Goal: Task Accomplishment & Management: Manage account settings

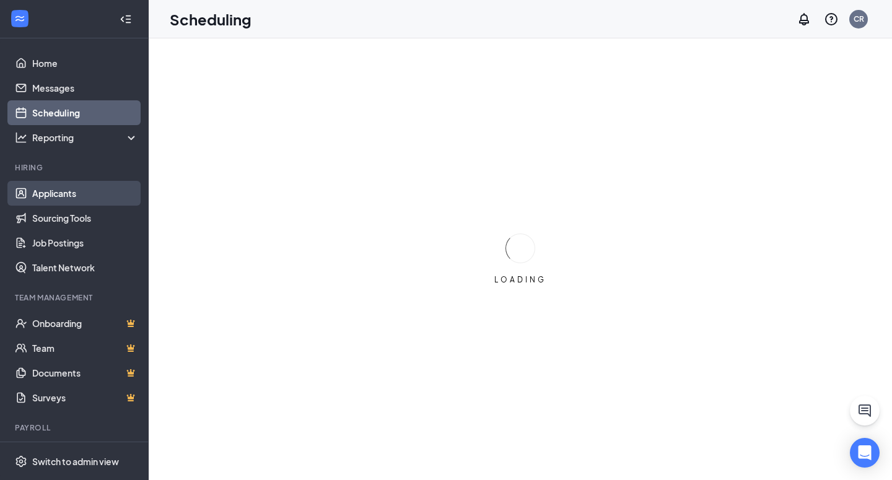
click at [64, 195] on link "Applicants" at bounding box center [85, 193] width 106 height 25
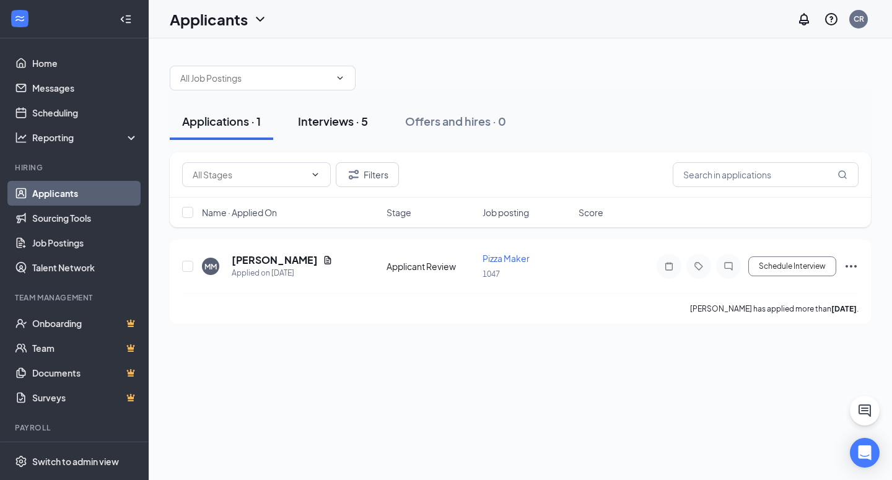
click at [328, 117] on div "Interviews · 5" at bounding box center [333, 120] width 70 height 15
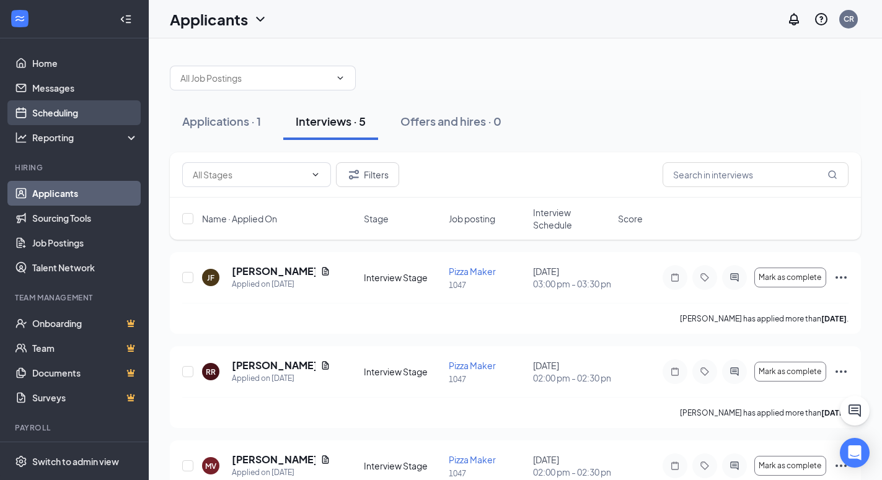
click at [89, 111] on link "Scheduling" at bounding box center [85, 112] width 106 height 25
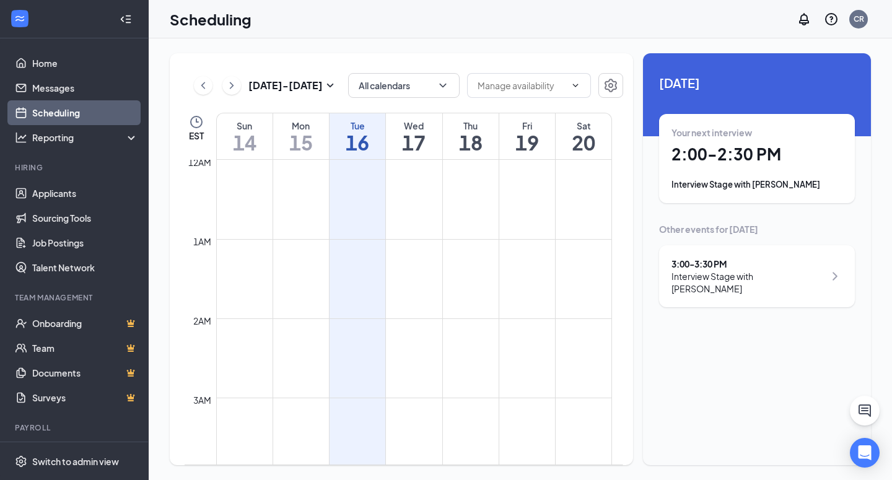
scroll to position [609, 0]
click at [298, 143] on h1 "15" at bounding box center [301, 142] width 56 height 21
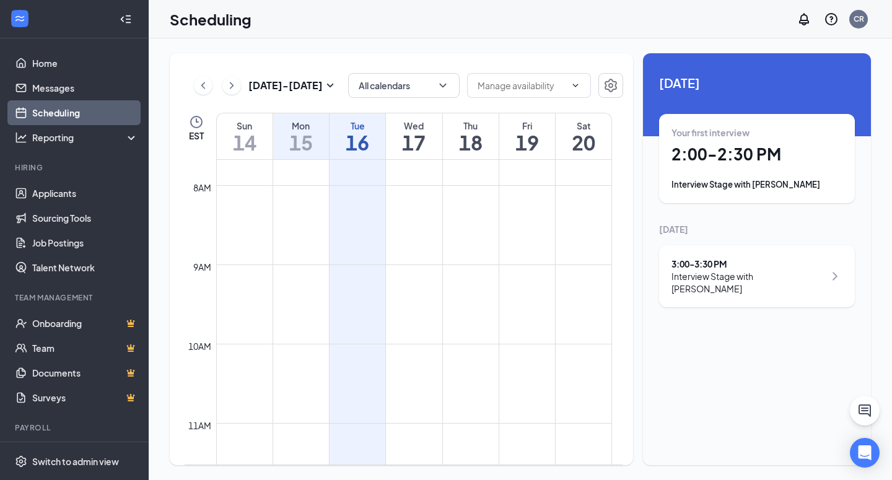
click at [771, 181] on div "Interview Stage with [PERSON_NAME]" at bounding box center [757, 184] width 171 height 12
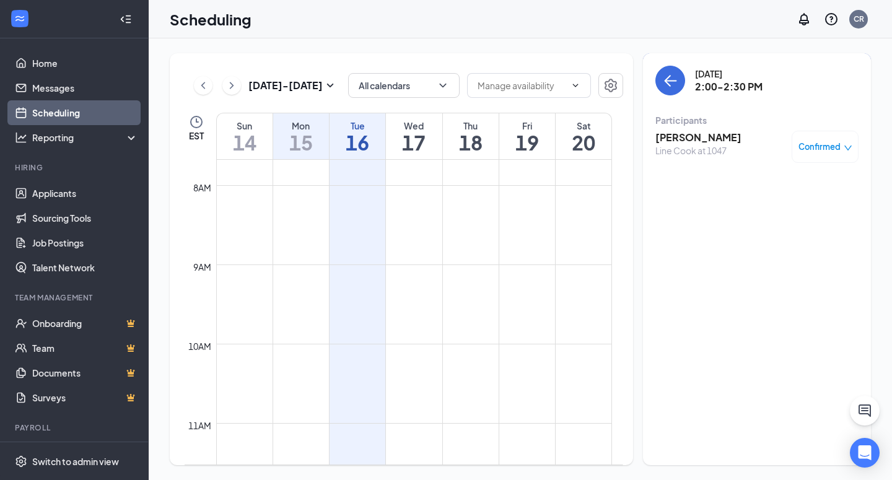
click at [675, 136] on h3 "[PERSON_NAME]" at bounding box center [699, 138] width 86 height 14
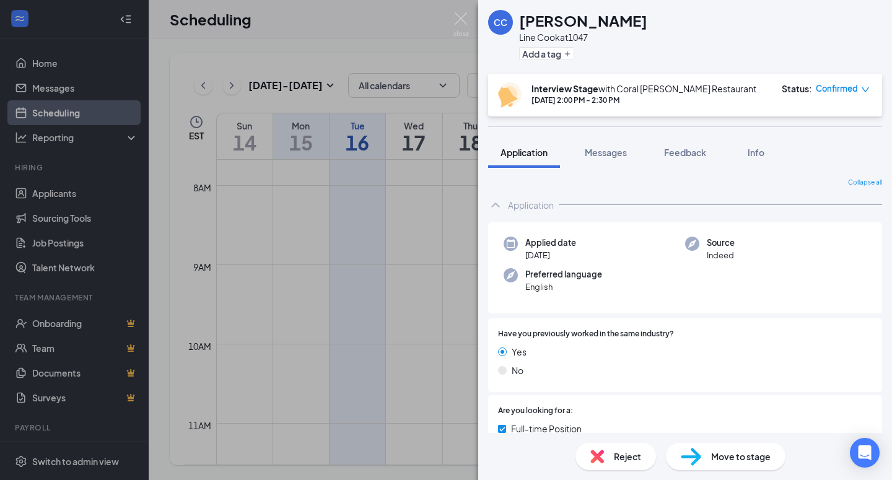
click at [496, 21] on div "CC" at bounding box center [501, 22] width 14 height 12
click at [760, 158] on div "Info" at bounding box center [756, 152] width 25 height 12
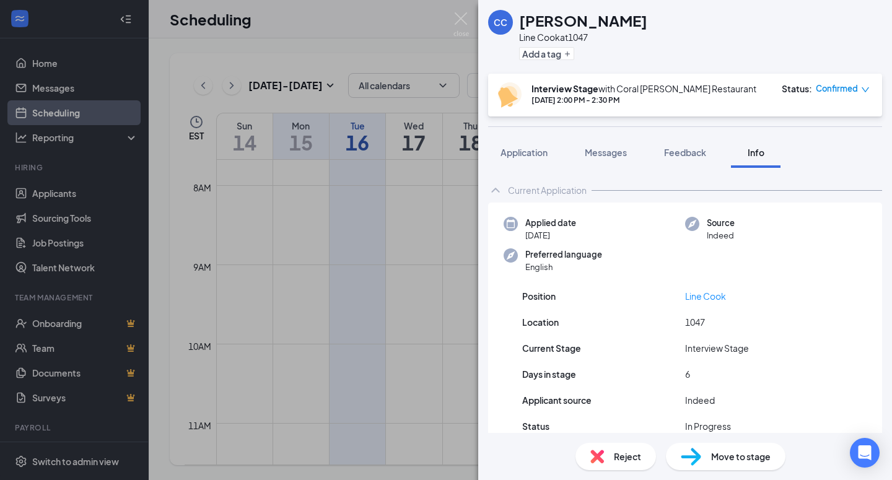
click at [361, 213] on div "CC [PERSON_NAME] Line Cook at 1047 Add a tag Interview Stage with Coral [PERSON…" at bounding box center [446, 240] width 892 height 480
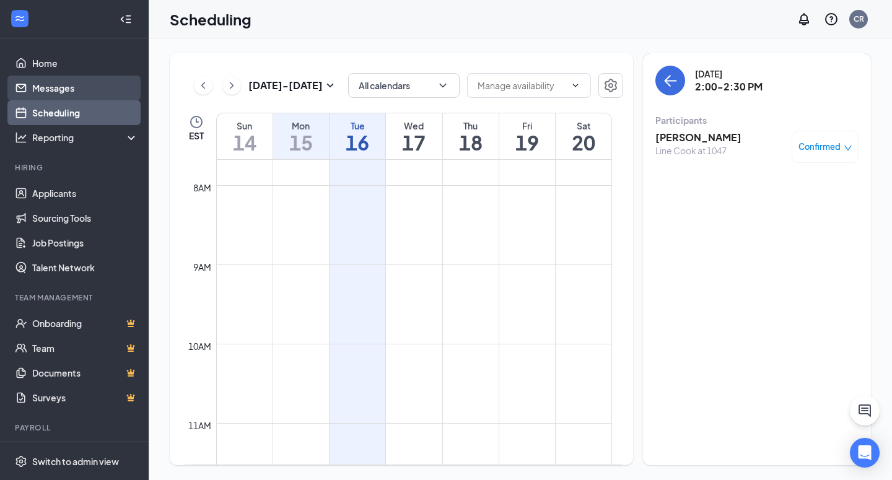
click at [99, 88] on link "Messages" at bounding box center [85, 88] width 106 height 25
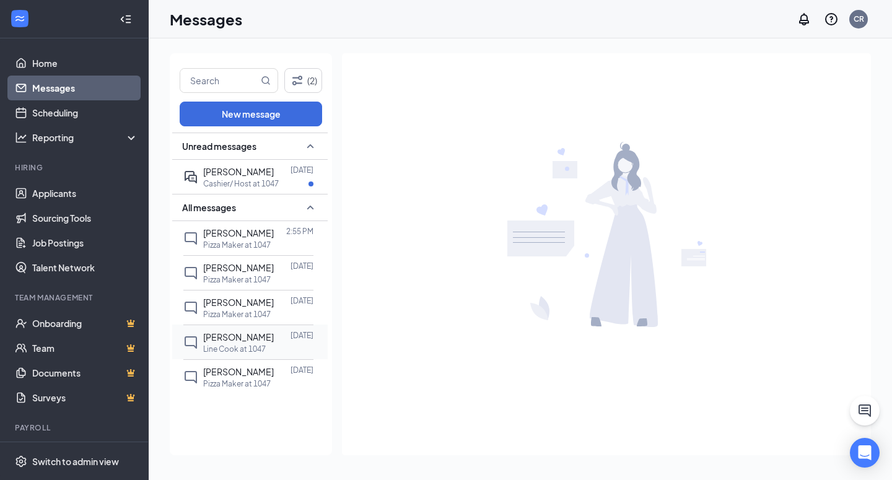
click at [247, 332] on span "[PERSON_NAME]" at bounding box center [238, 337] width 71 height 11
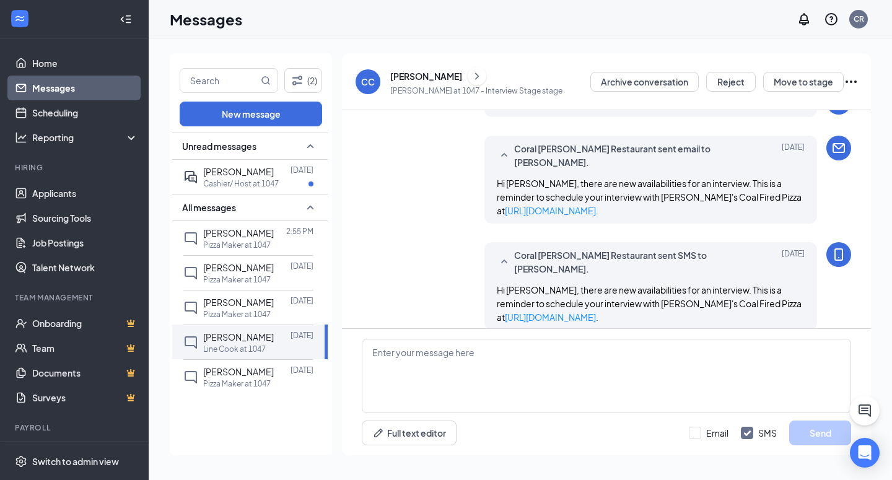
scroll to position [134, 0]
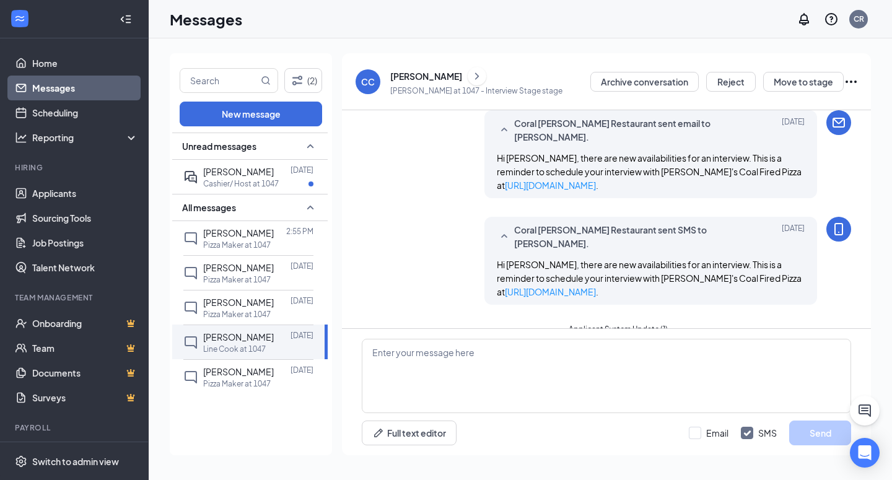
click at [371, 79] on div "CC" at bounding box center [368, 82] width 14 height 12
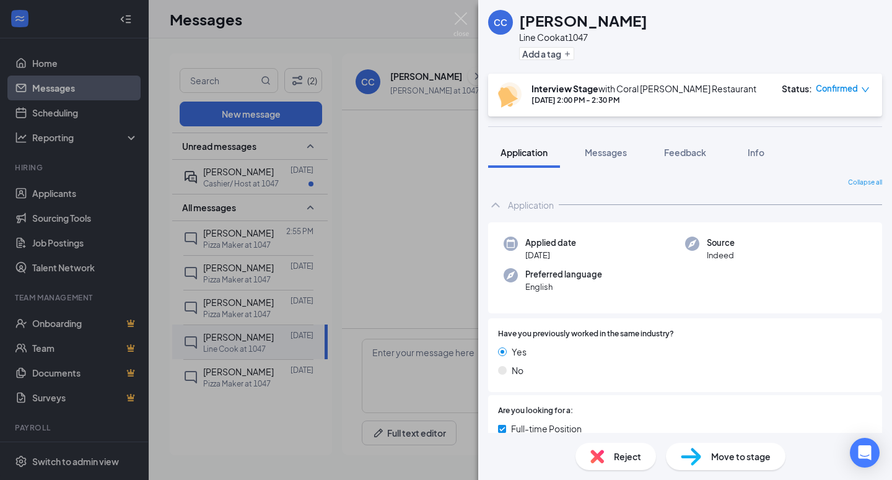
click at [223, 425] on div "CC [PERSON_NAME] Line Cook at 1047 Add a tag Interview Stage with Coral [PERSON…" at bounding box center [446, 240] width 892 height 480
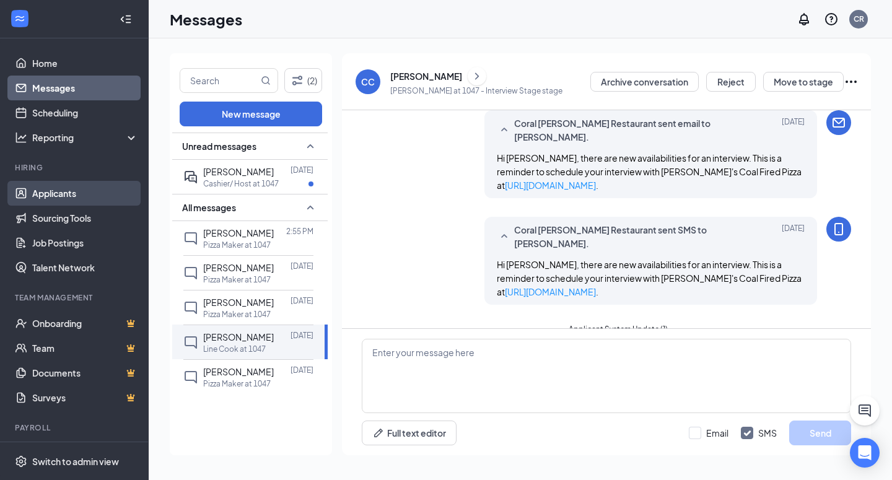
click at [103, 195] on link "Applicants" at bounding box center [85, 193] width 106 height 25
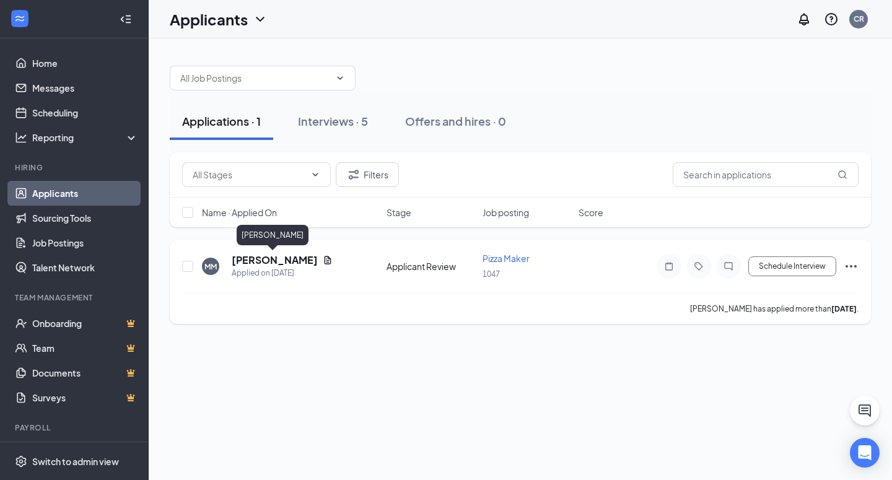
click at [271, 257] on h5 "[PERSON_NAME]" at bounding box center [275, 260] width 86 height 14
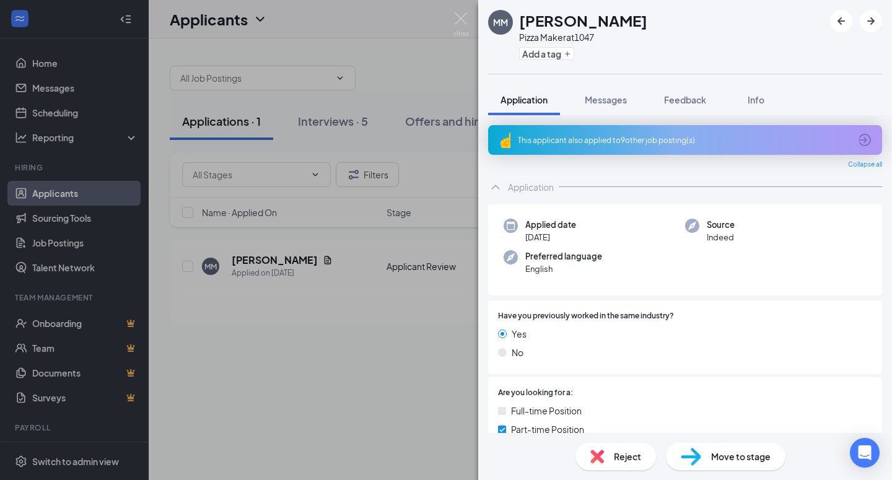
click at [405, 430] on div "MM [PERSON_NAME] Pizza Maker at 1047 Add a tag Application Messages Feedback In…" at bounding box center [446, 240] width 892 height 480
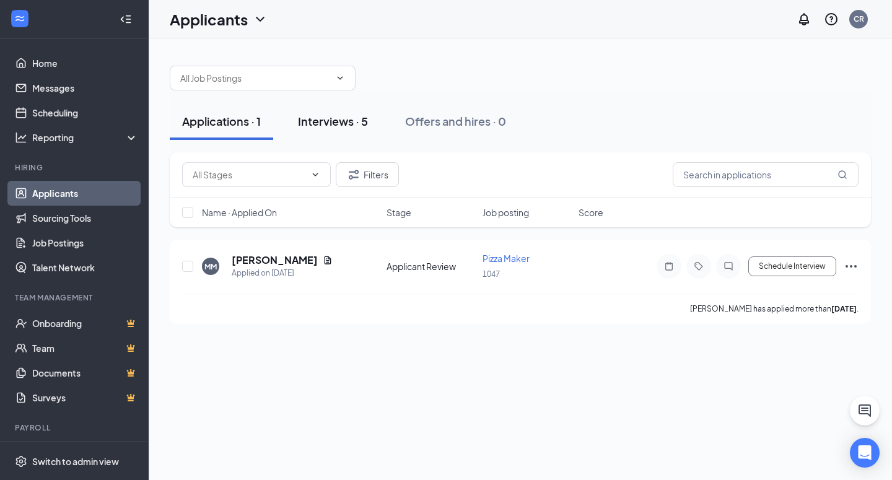
click at [341, 117] on div "Interviews · 5" at bounding box center [333, 120] width 70 height 15
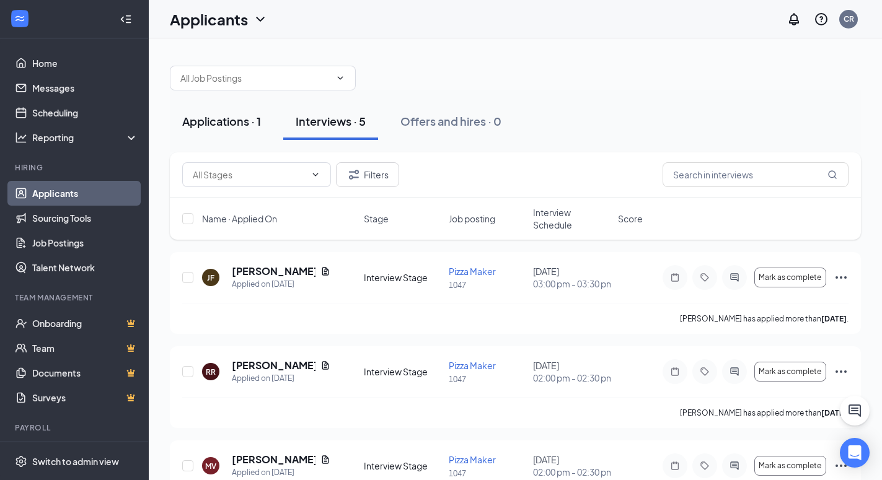
click at [208, 119] on div "Applications · 1" at bounding box center [221, 120] width 79 height 15
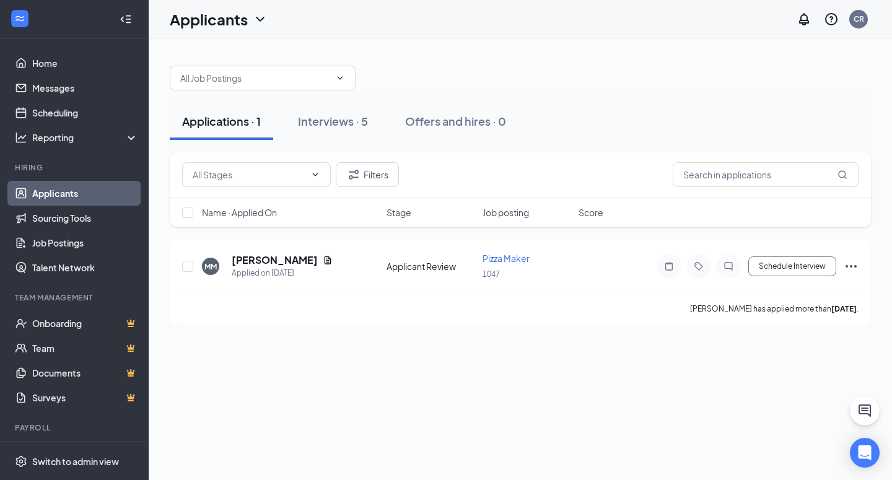
click at [258, 24] on icon "ChevronDown" at bounding box center [260, 19] width 15 height 15
click at [486, 45] on div "Applications · 1 Interviews · 5 Offers and hires · 0 Filters Name · Applied On …" at bounding box center [521, 188] width 744 height 301
click at [365, 115] on div "Interviews · 5" at bounding box center [333, 120] width 70 height 15
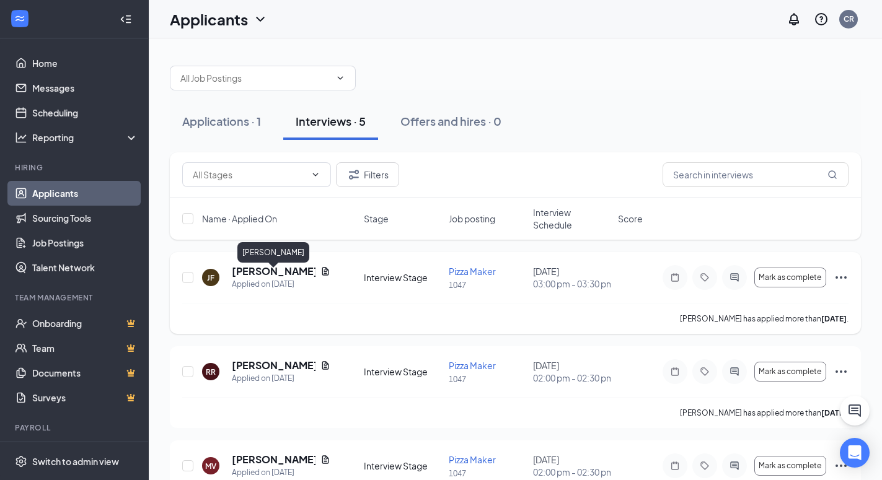
click at [292, 278] on h5 "[PERSON_NAME]" at bounding box center [274, 272] width 84 height 14
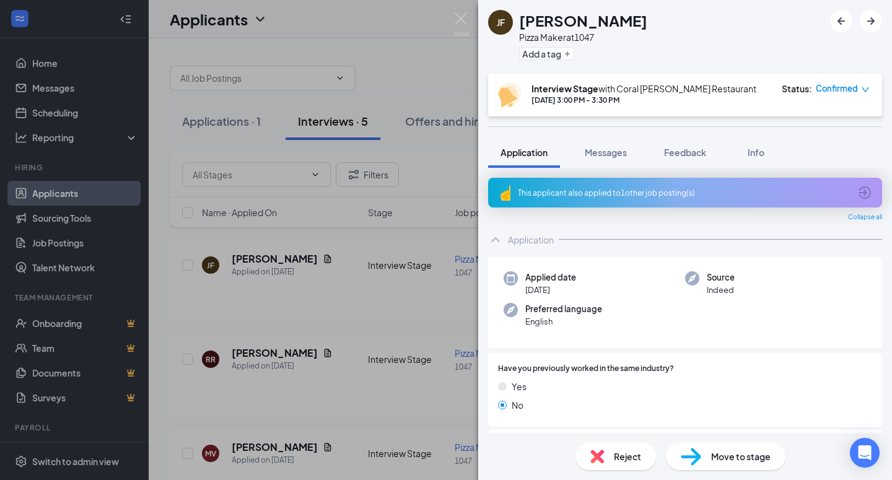
click at [381, 355] on div "[PERSON_NAME] Pizza Maker at 1047 Add a tag Interview Stage with Coral [PERSON_…" at bounding box center [446, 240] width 892 height 480
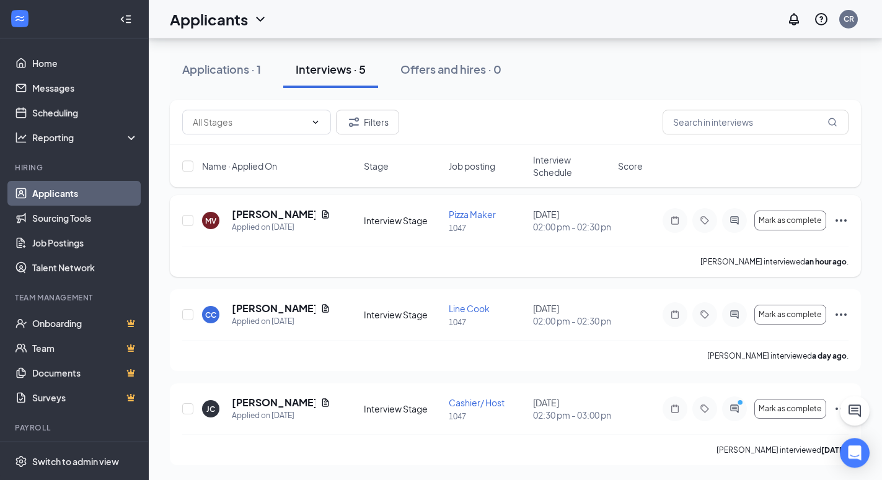
scroll to position [238, 0]
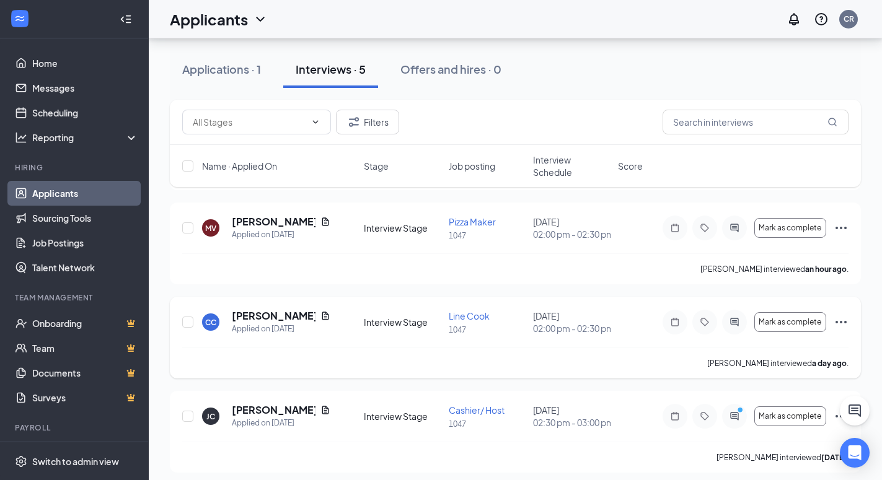
click at [839, 330] on icon "Ellipses" at bounding box center [841, 322] width 15 height 15
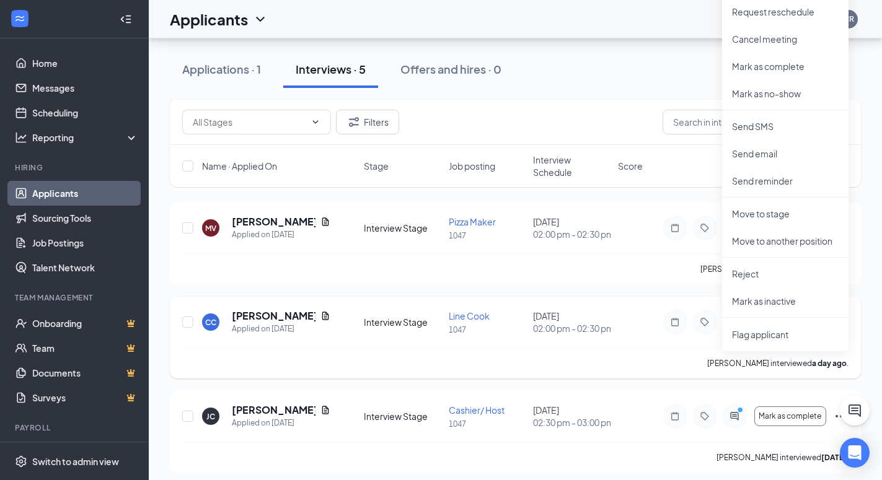
click at [654, 379] on div "[PERSON_NAME] interviewed a day ago ." at bounding box center [515, 363] width 666 height 31
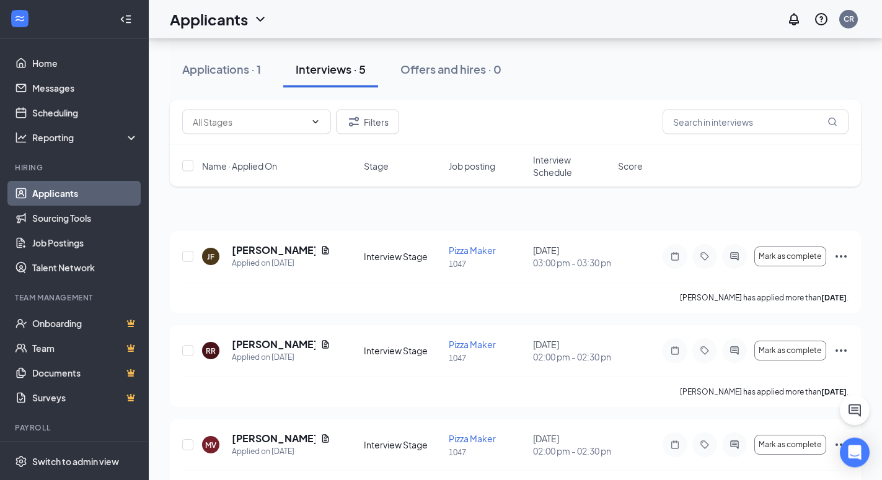
scroll to position [0, 0]
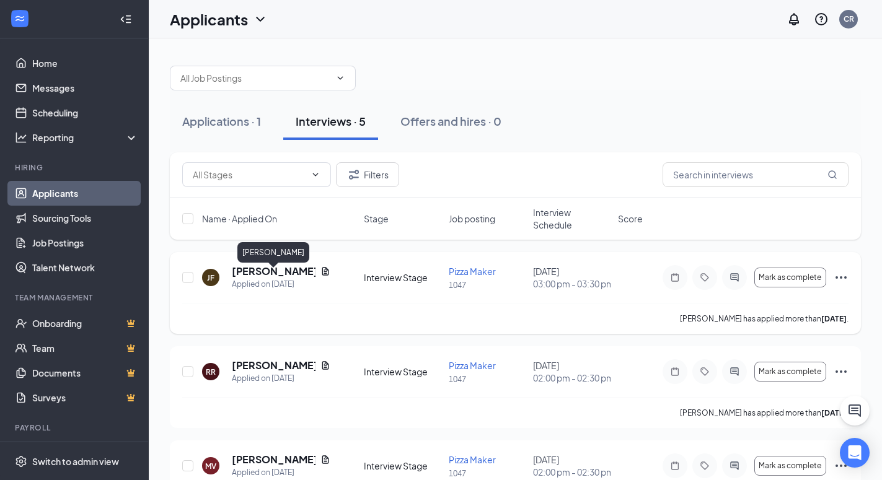
click at [251, 277] on h5 "[PERSON_NAME]" at bounding box center [274, 272] width 84 height 14
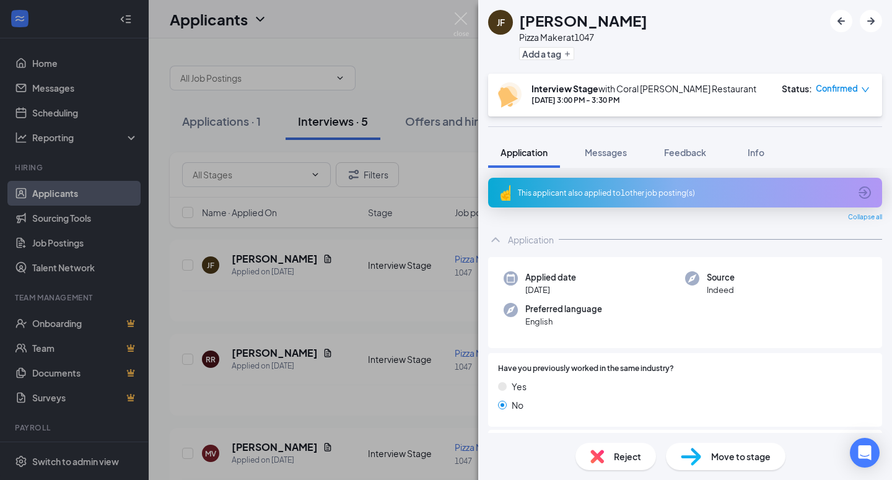
click at [289, 328] on div "[PERSON_NAME] Pizza Maker at 1047 Add a tag Interview Stage with Coral [PERSON_…" at bounding box center [446, 240] width 892 height 480
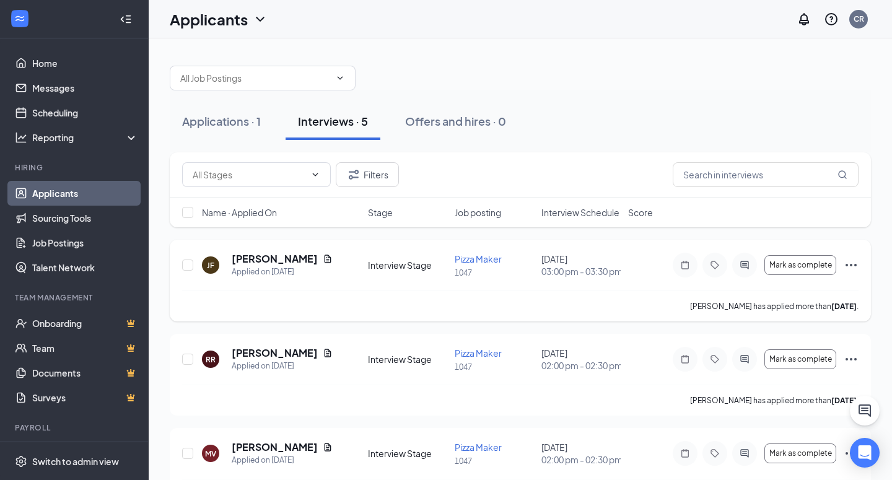
click at [370, 291] on div "[PERSON_NAME] Applied on [DATE] Interview Stage Pizza Maker 1047 [DATE] 03:00 p…" at bounding box center [520, 271] width 677 height 38
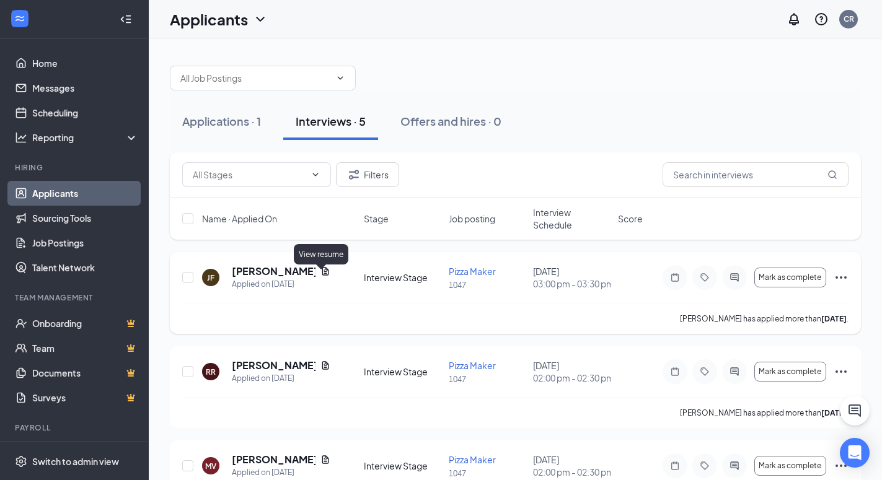
click at [320, 276] on icon "Document" at bounding box center [325, 271] width 10 height 10
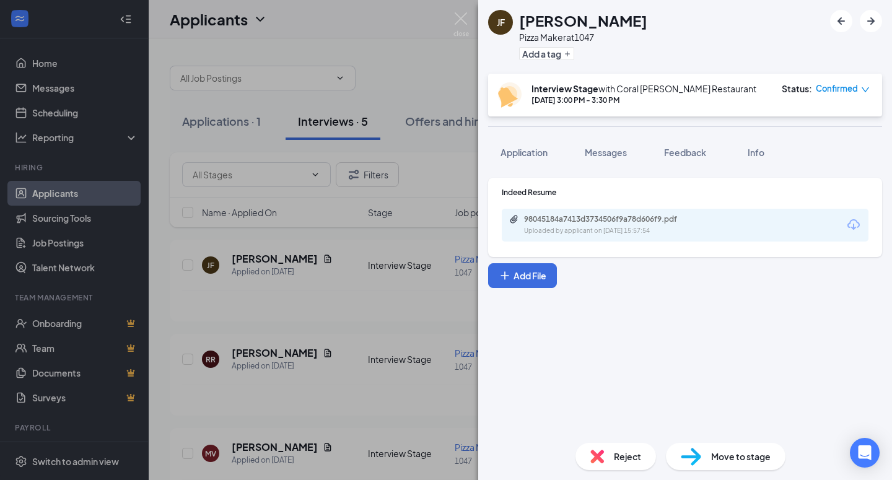
click at [346, 371] on div "[PERSON_NAME] Pizza Maker at 1047 Add a tag Interview Stage with Coral [PERSON_…" at bounding box center [446, 240] width 892 height 480
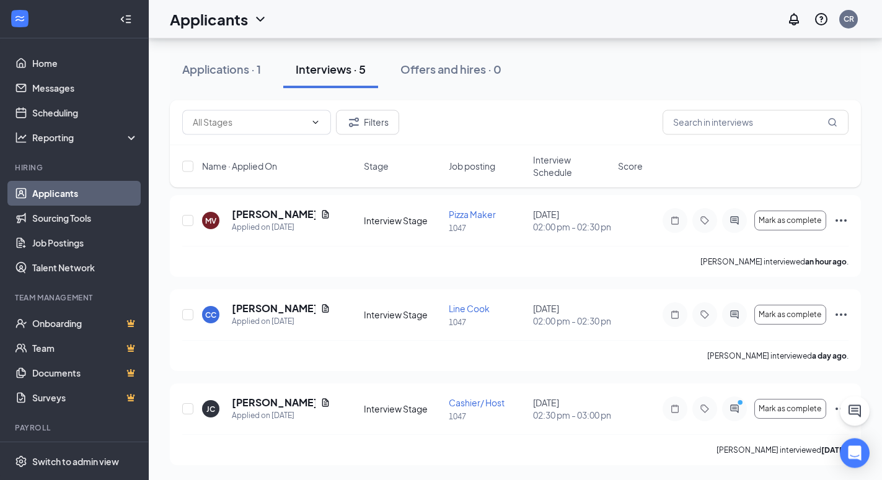
scroll to position [301, 0]
click at [322, 304] on icon "Document" at bounding box center [325, 308] width 7 height 8
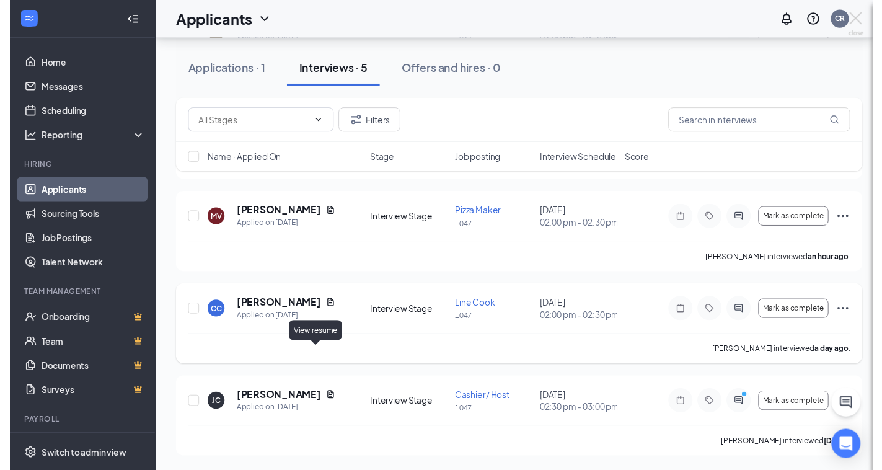
scroll to position [289, 0]
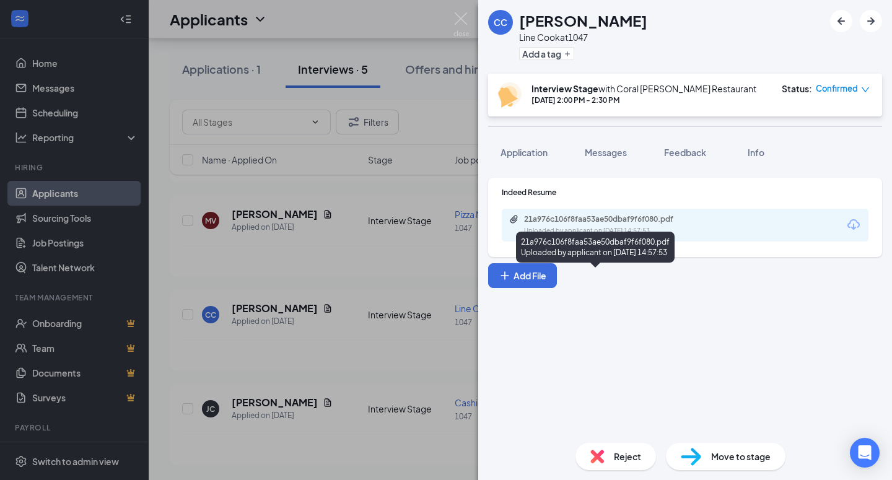
click at [680, 225] on div "21a976c106f8faa53ae50dbaf9f6f080.pdf Uploaded by applicant on [DATE] 14:57:53" at bounding box center [609, 225] width 201 height 22
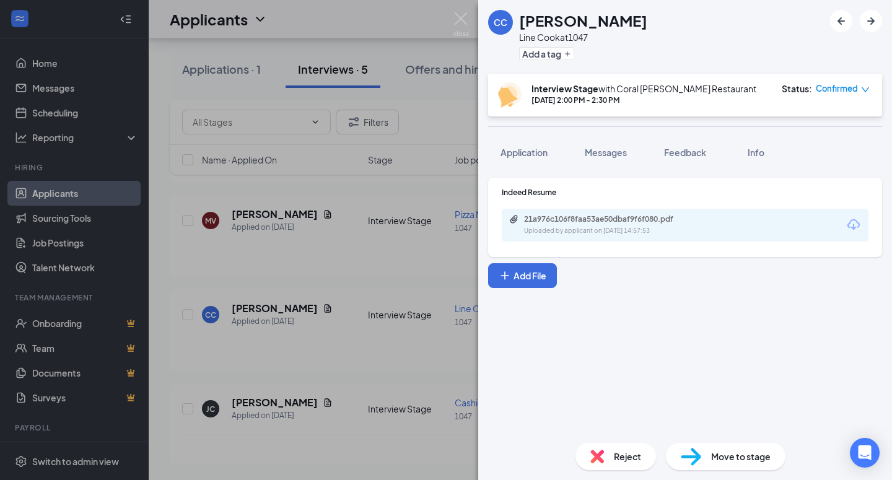
click at [381, 243] on div "CC [PERSON_NAME] Line Cook at 1047 Add a tag Interview Stage with Coral [PERSON…" at bounding box center [446, 240] width 892 height 480
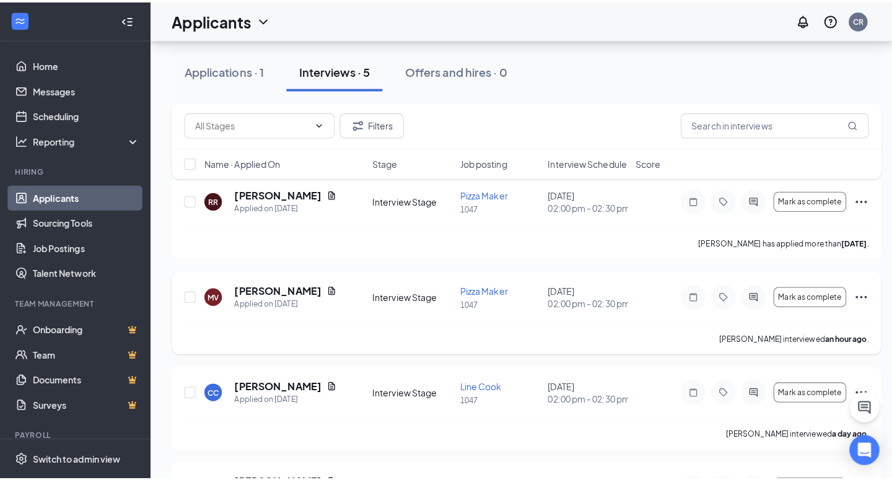
scroll to position [36, 0]
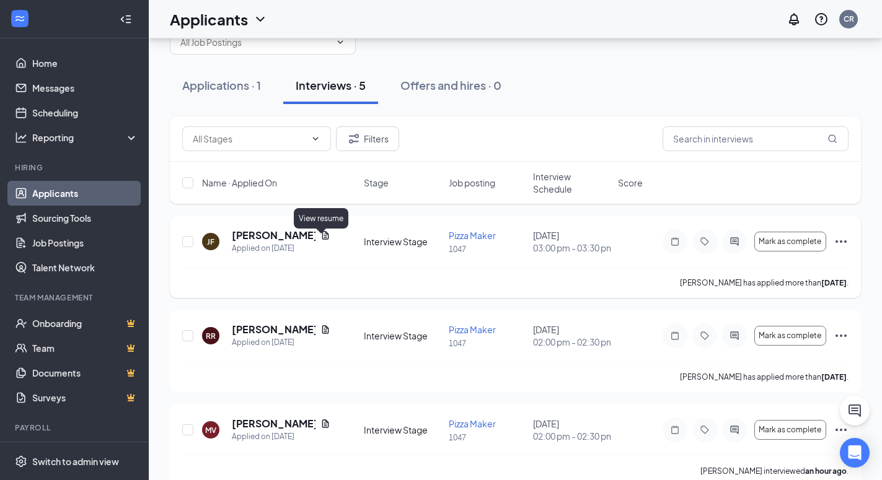
click at [322, 239] on icon "Document" at bounding box center [325, 235] width 7 height 8
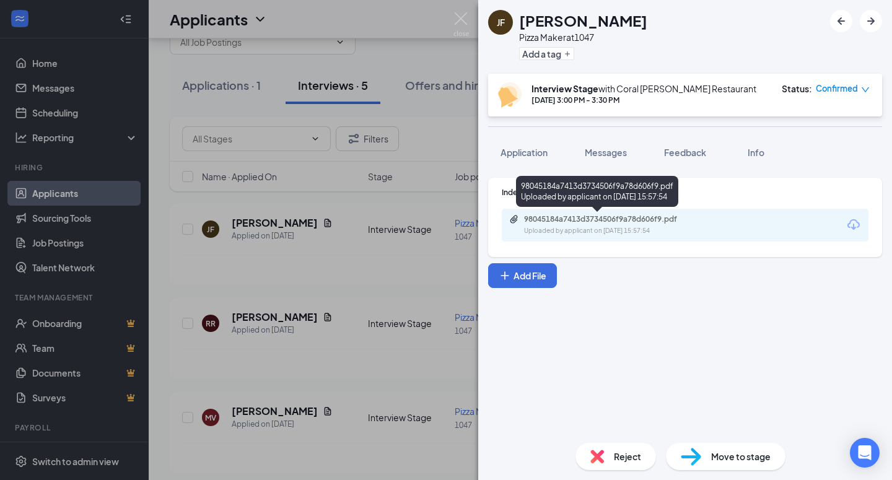
click at [558, 224] on div "98045184a7413d3734506f9a78d606f9.pdf Uploaded by applicant on [DATE] 15:57:54" at bounding box center [609, 225] width 201 height 22
